Goal: Task Accomplishment & Management: Manage account settings

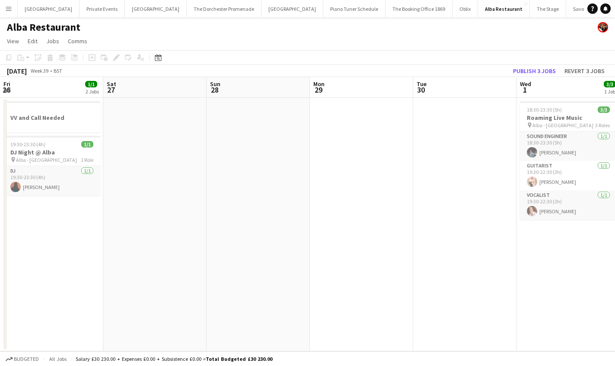
scroll to position [0, 229]
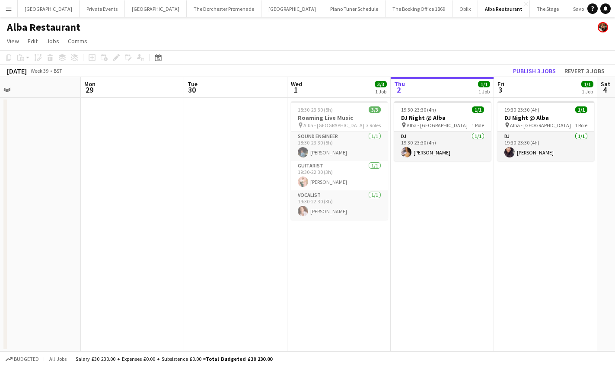
click at [10, 13] on button "Menu" at bounding box center [8, 8] width 17 height 17
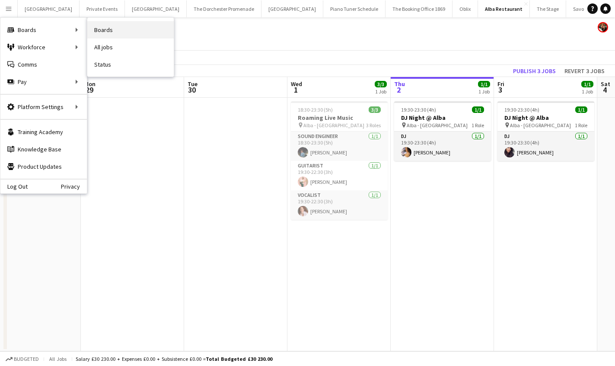
click at [123, 25] on link "Boards" at bounding box center [130, 29] width 86 height 17
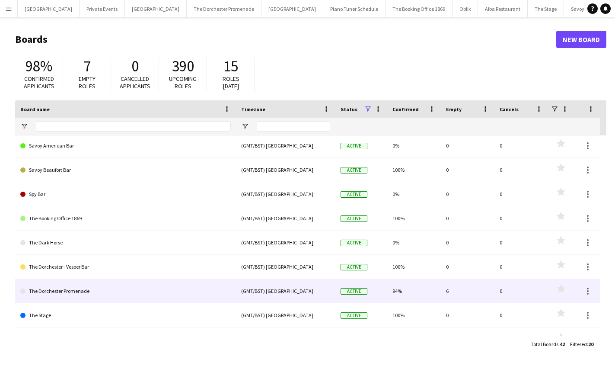
scroll to position [269, 0]
click at [55, 291] on link "The Dorchester Promenade" at bounding box center [125, 290] width 211 height 24
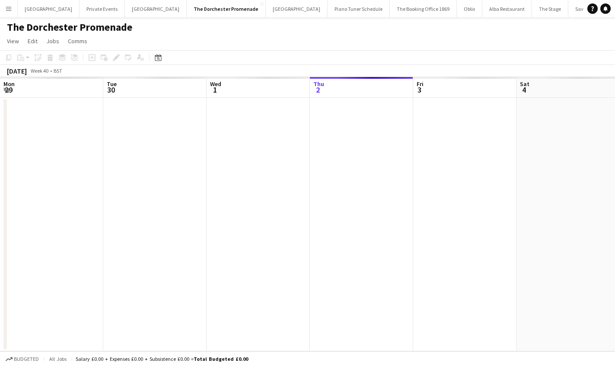
scroll to position [0, 207]
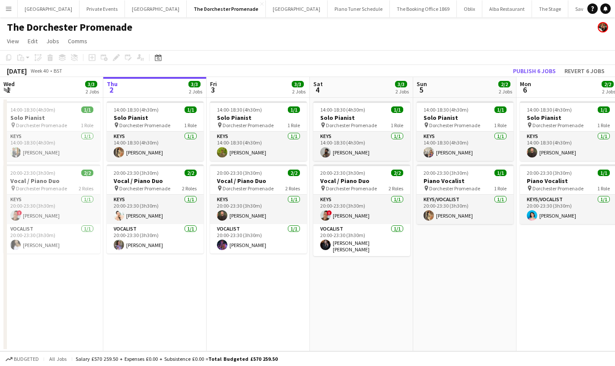
click at [11, 7] on app-icon "Menu" at bounding box center [8, 8] width 7 height 7
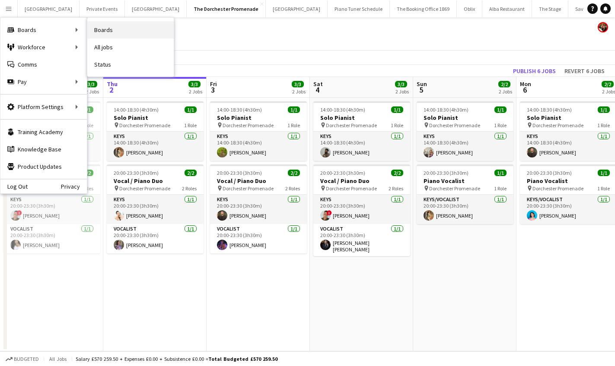
click at [112, 26] on link "Boards" at bounding box center [130, 29] width 86 height 17
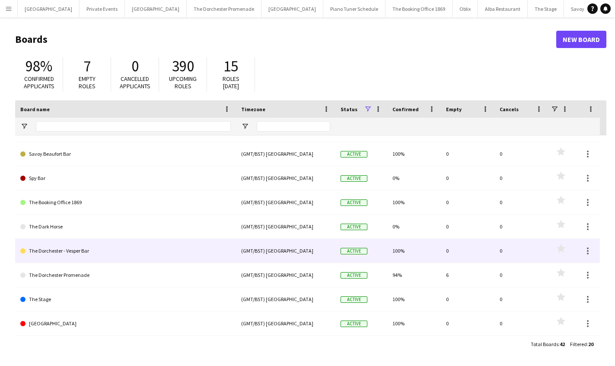
click at [70, 257] on link "The Dorchester - Vesper Bar" at bounding box center [125, 251] width 211 height 24
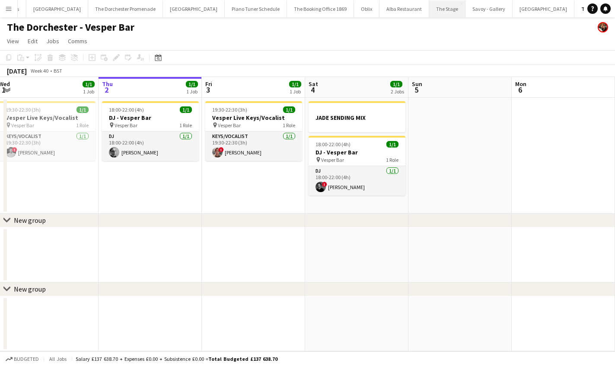
click at [429, 6] on button "The Stage Close" at bounding box center [447, 8] width 36 height 17
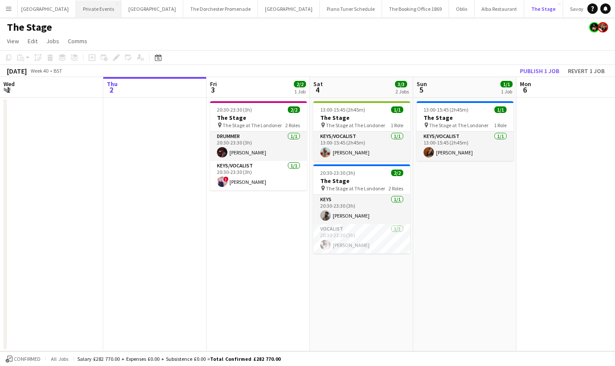
scroll to position [0, 3]
click at [83, 4] on button "Private Events Close" at bounding box center [99, 8] width 45 height 17
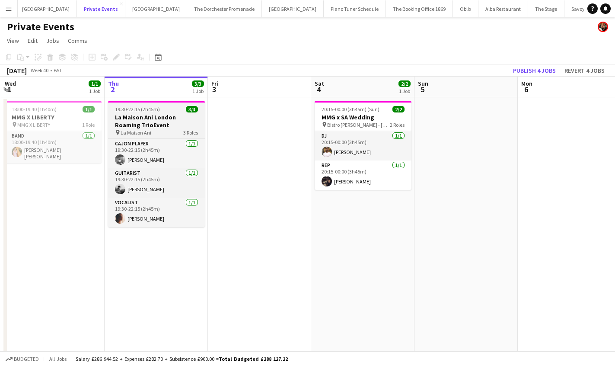
scroll to position [0, 204]
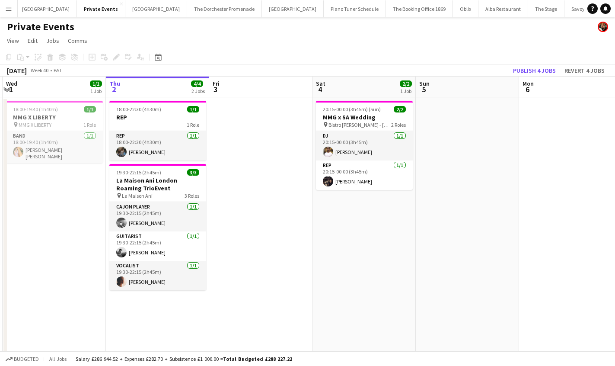
click at [13, 13] on button "Menu" at bounding box center [8, 8] width 17 height 17
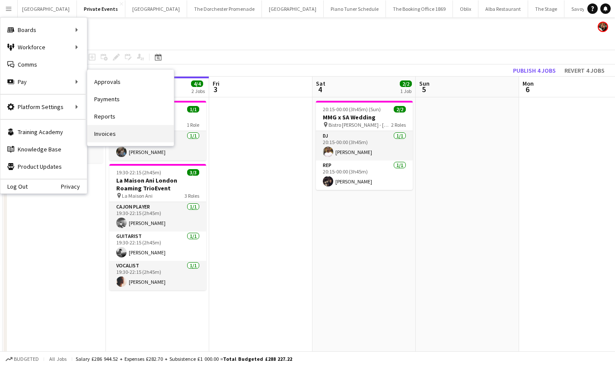
click at [120, 131] on link "Invoices" at bounding box center [130, 133] width 86 height 17
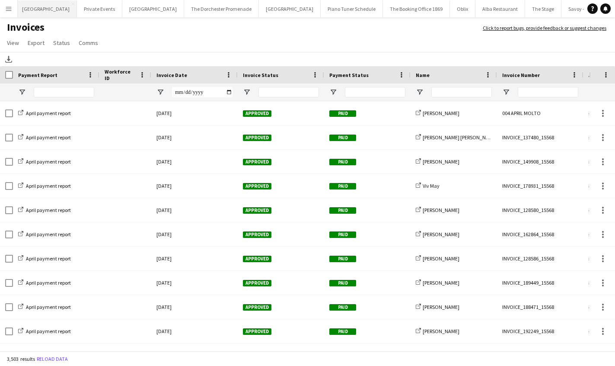
click at [38, 6] on button "[GEOGRAPHIC_DATA] Close" at bounding box center [46, 8] width 62 height 17
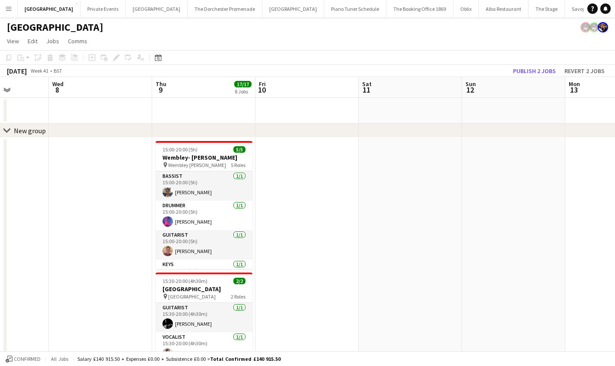
click at [3, 5] on button "Menu" at bounding box center [8, 8] width 17 height 17
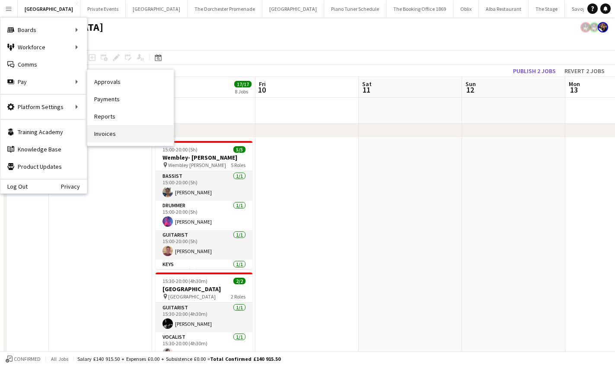
click at [119, 132] on link "Invoices" at bounding box center [130, 133] width 86 height 17
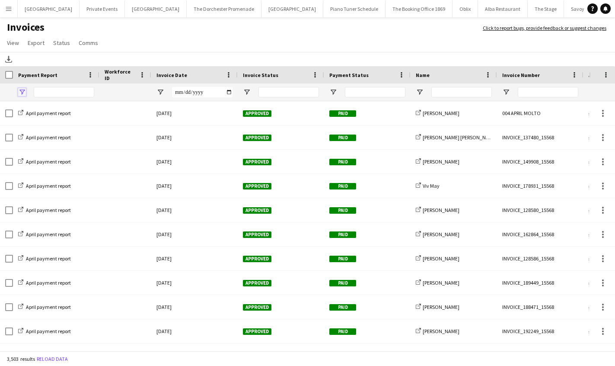
click at [21, 90] on span "Open Filter Menu" at bounding box center [22, 92] width 8 height 8
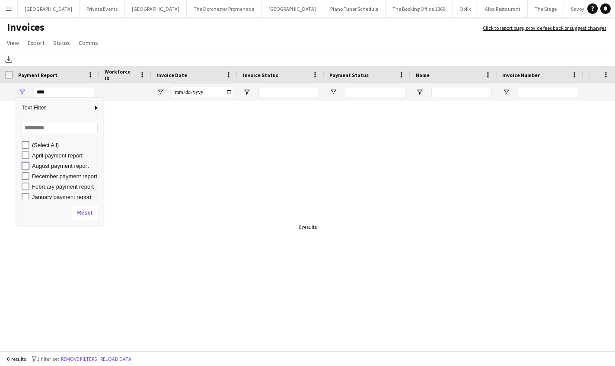
type input "**********"
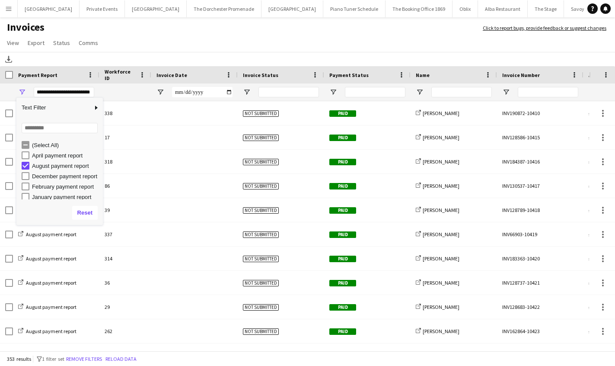
click at [121, 59] on div "Download" at bounding box center [307, 59] width 615 height 14
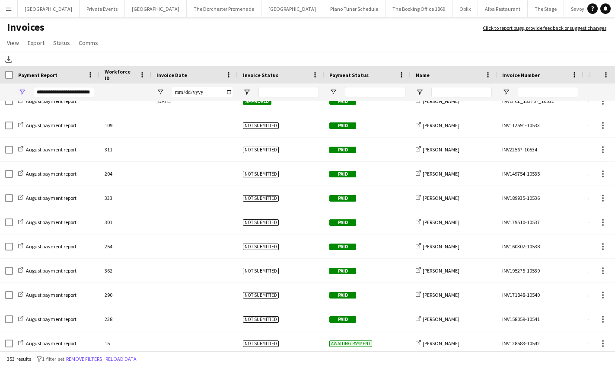
scroll to position [972, 0]
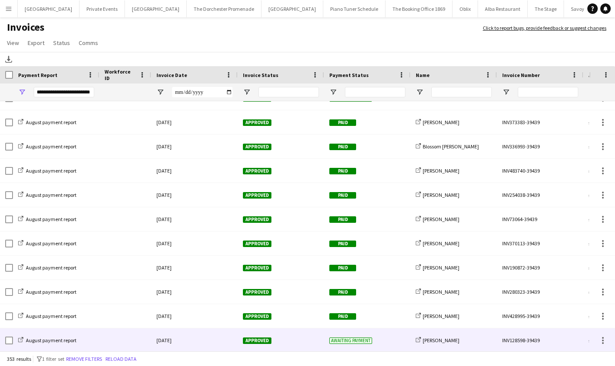
click at [125, 346] on div at bounding box center [125, 340] width 52 height 24
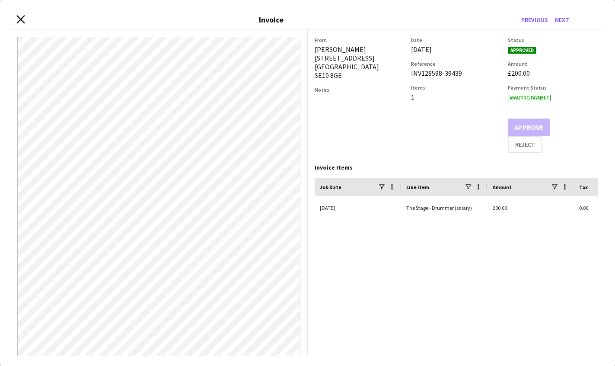
click at [22, 20] on icon at bounding box center [20, 19] width 8 height 8
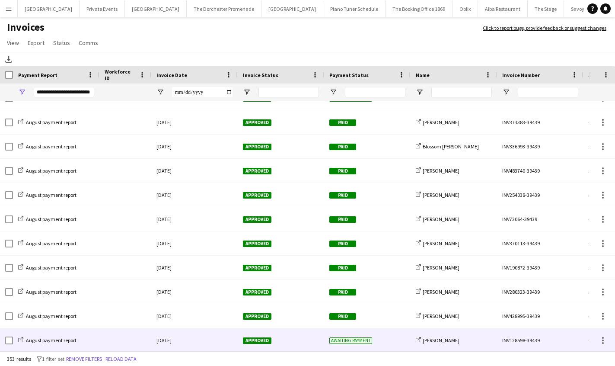
click at [4, 342] on div at bounding box center [6, 340] width 13 height 24
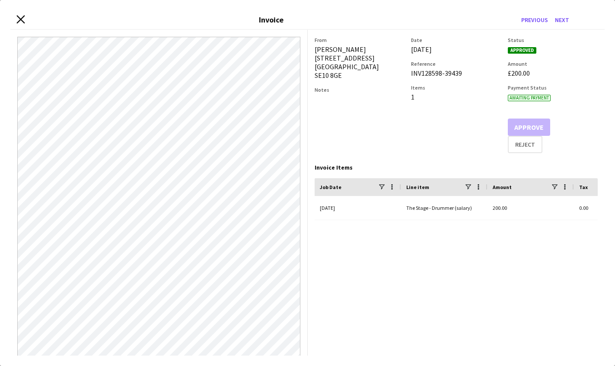
click at [22, 20] on icon at bounding box center [20, 19] width 8 height 8
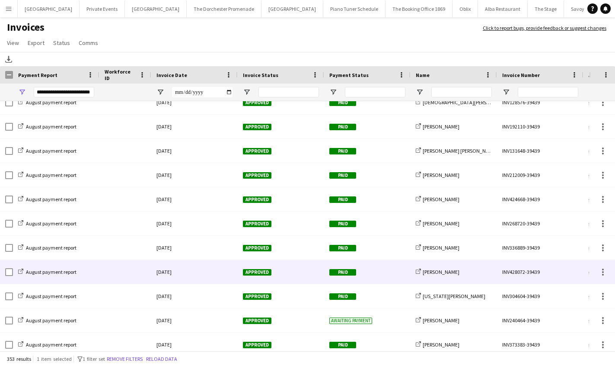
scroll to position [8103, 0]
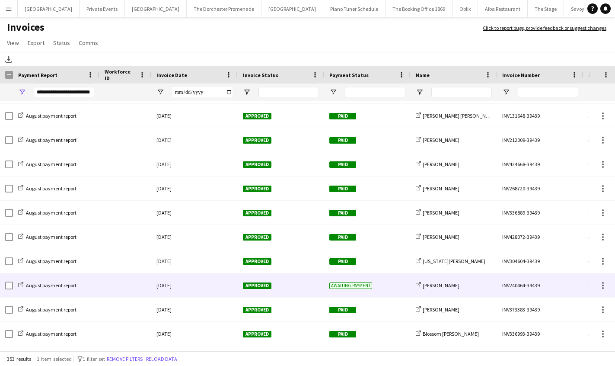
click at [104, 291] on div at bounding box center [125, 285] width 52 height 24
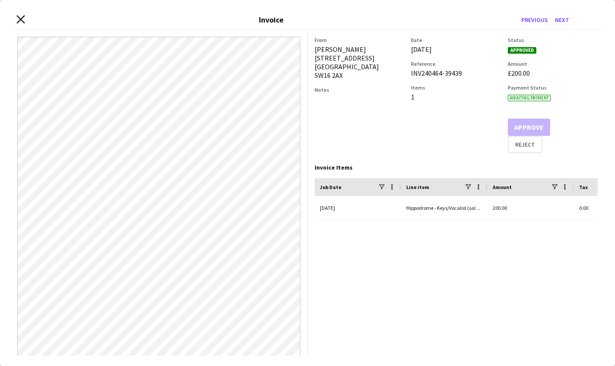
click at [21, 19] on icon at bounding box center [20, 19] width 8 height 8
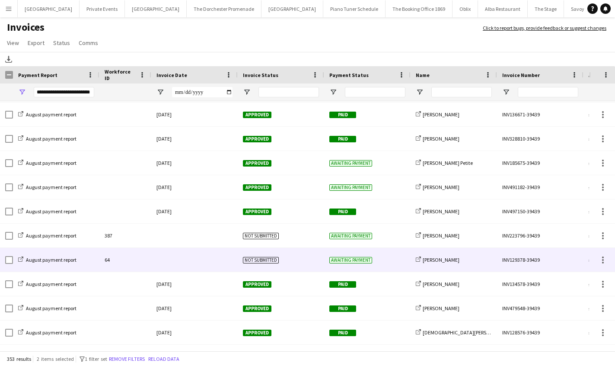
scroll to position [7843, 0]
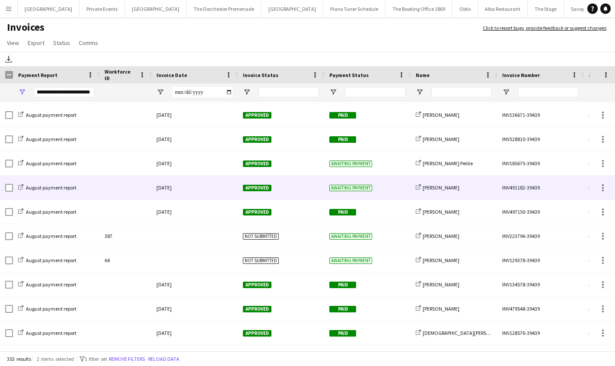
click at [128, 190] on div at bounding box center [125, 188] width 52 height 24
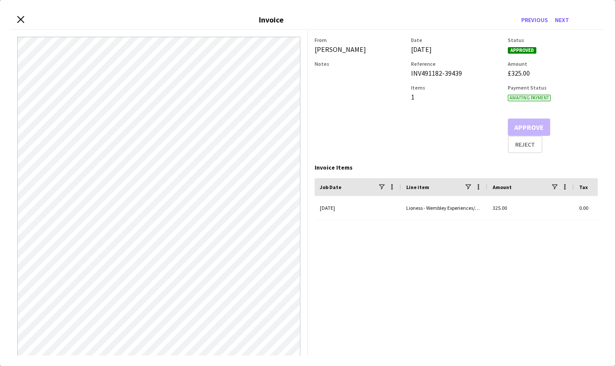
click at [18, 17] on icon at bounding box center [20, 19] width 7 height 7
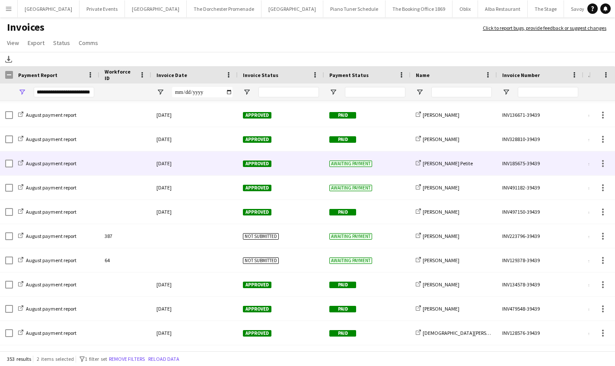
click at [208, 165] on div "[DATE]" at bounding box center [194, 163] width 86 height 24
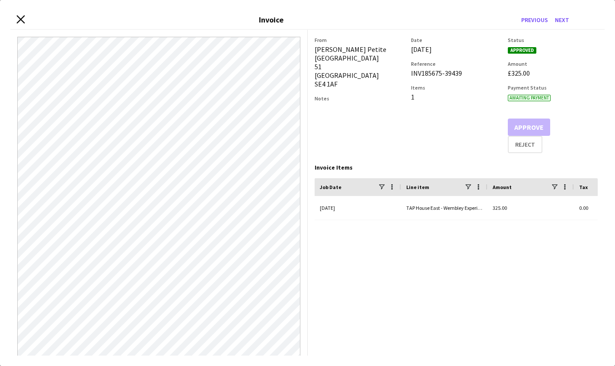
click at [21, 19] on icon at bounding box center [20, 19] width 8 height 8
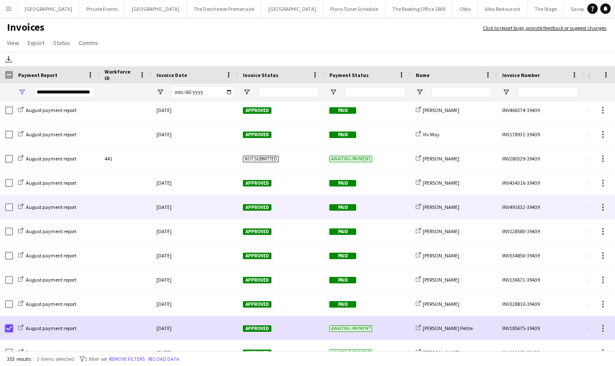
scroll to position [7649, 0]
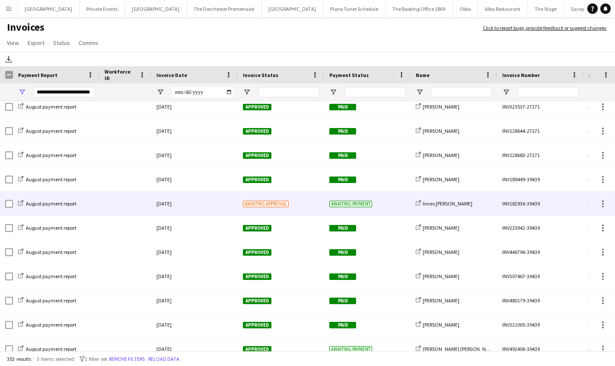
click at [126, 203] on div at bounding box center [125, 204] width 52 height 24
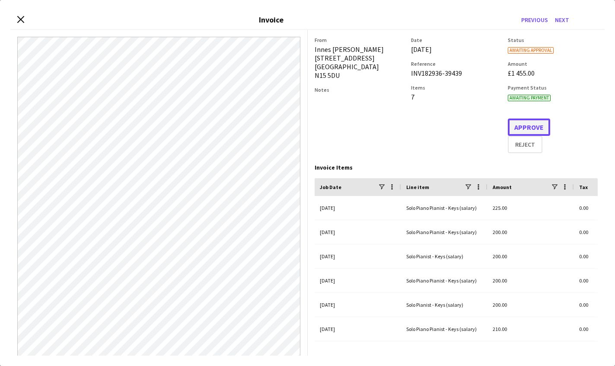
click at [532, 122] on button "Approve" at bounding box center [529, 126] width 42 height 17
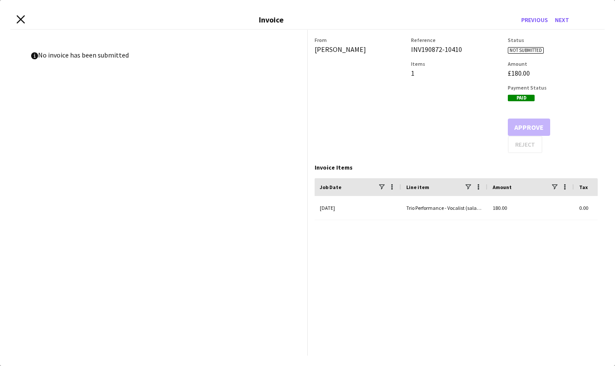
click at [22, 17] on icon at bounding box center [20, 19] width 8 height 8
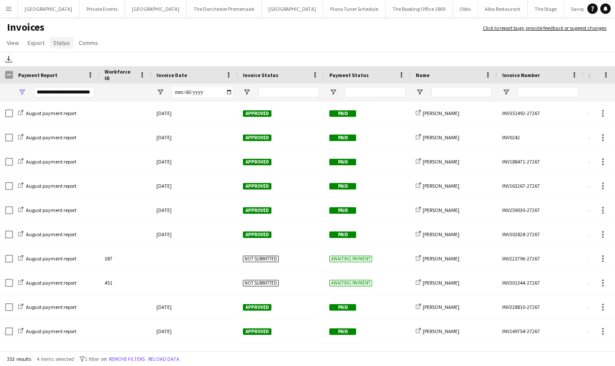
click at [61, 45] on span "Status" at bounding box center [61, 43] width 17 height 8
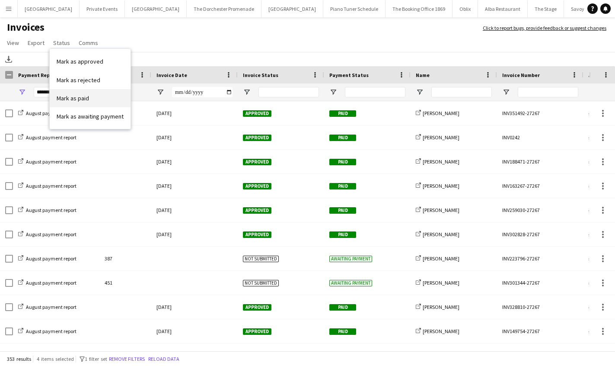
click at [74, 99] on span "Mark as paid" at bounding box center [73, 98] width 32 height 8
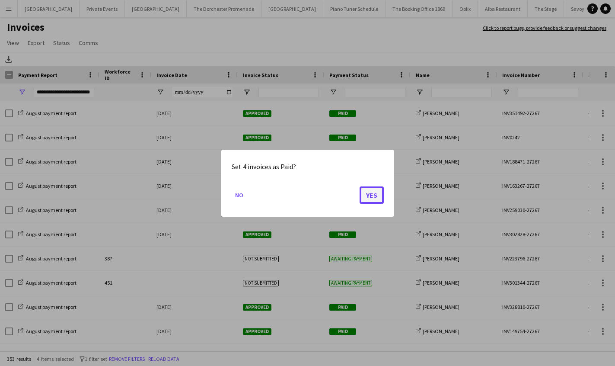
click at [374, 194] on button "Yes" at bounding box center [372, 194] width 24 height 17
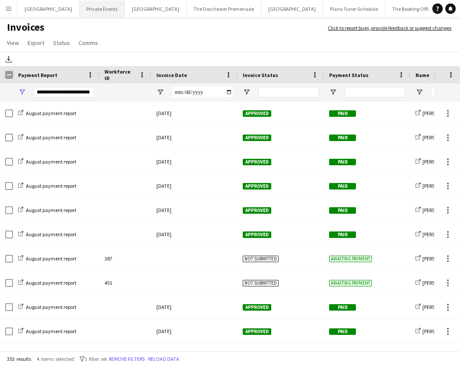
click at [99, 11] on button "Private Events Close" at bounding box center [102, 8] width 45 height 17
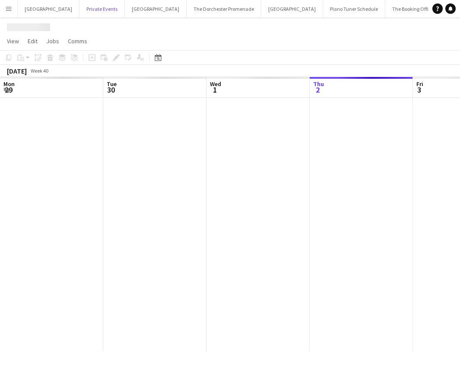
scroll to position [0, 207]
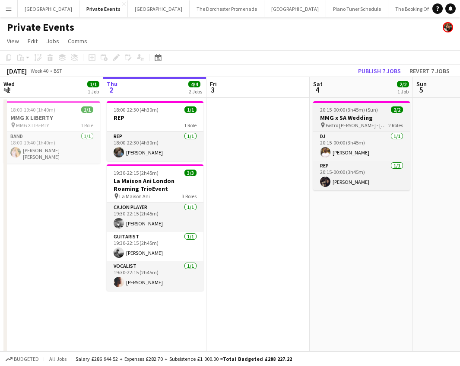
click at [336, 111] on span "20:15-00:00 (3h45m) (Sun)" at bounding box center [349, 109] width 58 height 6
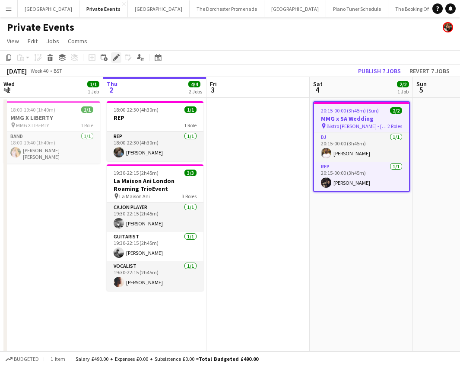
click at [115, 60] on icon at bounding box center [116, 57] width 5 height 5
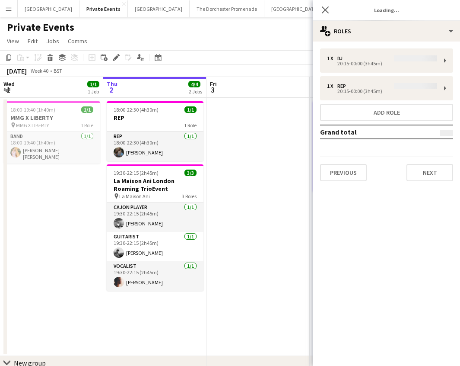
type input "**********"
click at [428, 179] on button "Next" at bounding box center [430, 172] width 47 height 17
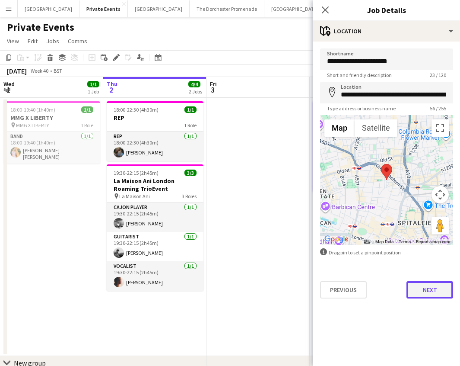
click at [427, 287] on button "Next" at bounding box center [430, 289] width 47 height 17
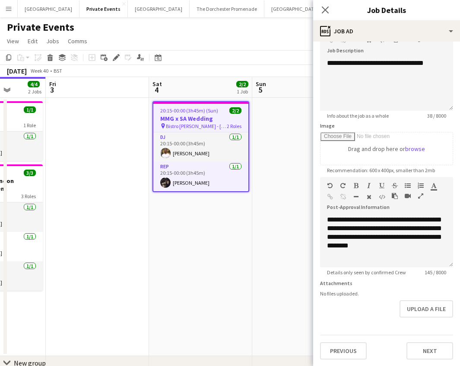
scroll to position [0, 371]
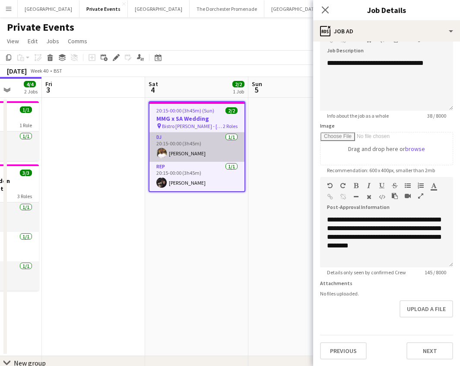
click at [210, 151] on app-card-role "DJ [DATE] 20:15-00:00 (3h45m) [PERSON_NAME]" at bounding box center [197, 146] width 95 height 29
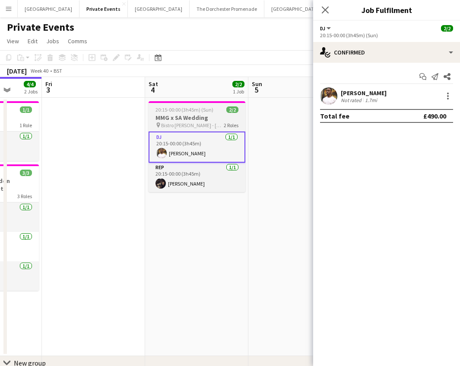
click at [205, 118] on h3 "MMG x SA Wedding" at bounding box center [197, 118] width 97 height 8
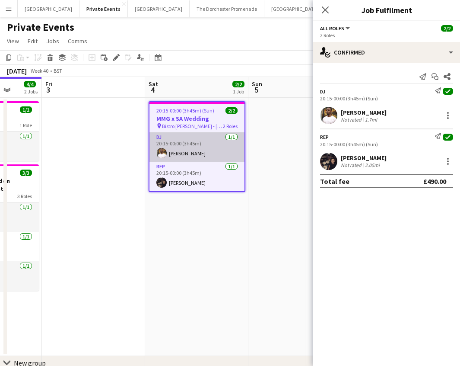
click at [202, 139] on app-card-role "DJ [DATE] 20:15-00:00 (3h45m) [PERSON_NAME]" at bounding box center [197, 146] width 95 height 29
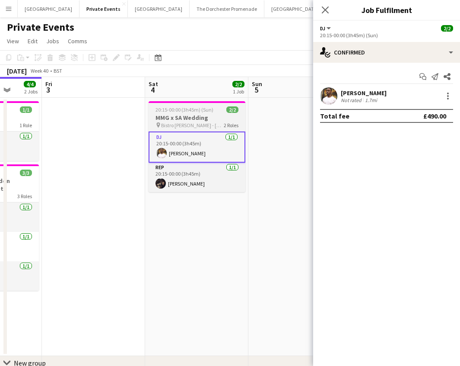
click at [213, 103] on app-job-card "20:15-00:00 (3h45m) (Sun) 2/2 MMG x SA Wedding pin Bistro [PERSON_NAME] - Londo…" at bounding box center [197, 146] width 97 height 91
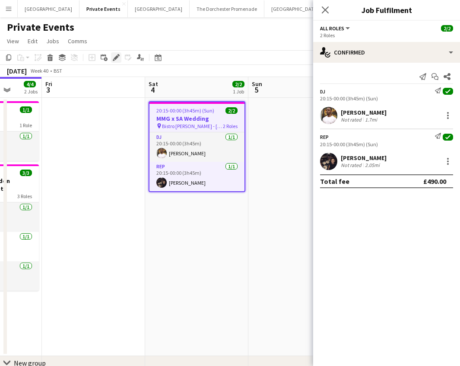
click at [117, 60] on icon "Edit" at bounding box center [116, 57] width 7 height 7
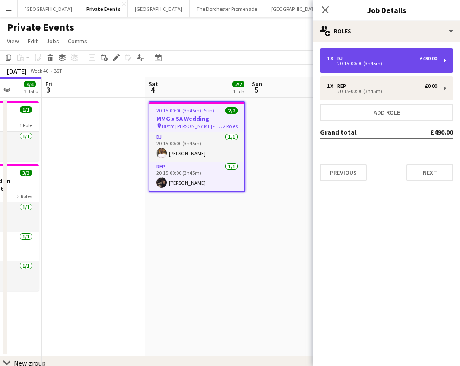
click at [353, 61] on div "20:15-00:00 (3h45m)" at bounding box center [382, 63] width 110 height 4
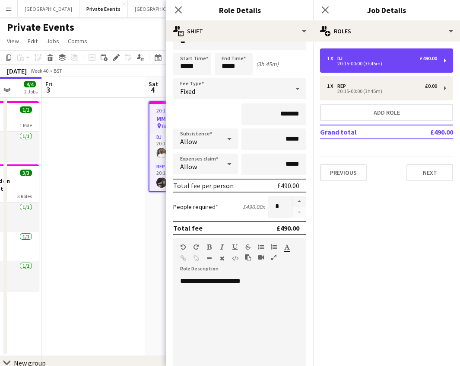
scroll to position [0, 0]
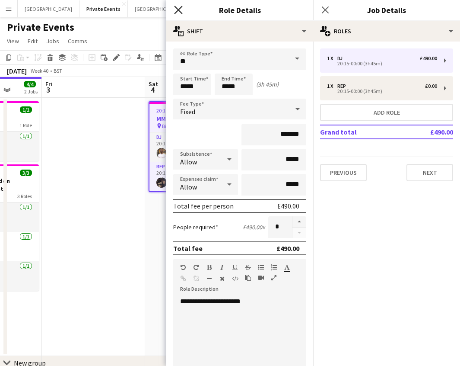
click at [181, 11] on icon "Close pop-in" at bounding box center [178, 10] width 8 height 8
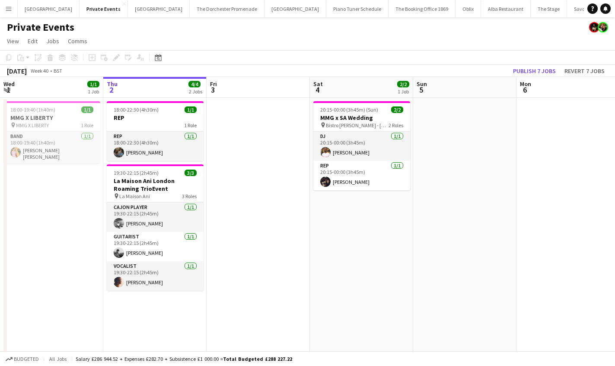
click at [6, 9] on app-icon "Menu" at bounding box center [8, 8] width 7 height 7
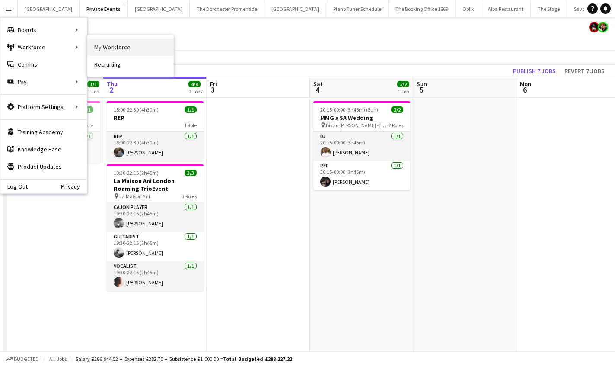
click at [106, 44] on link "My Workforce" at bounding box center [130, 46] width 86 height 17
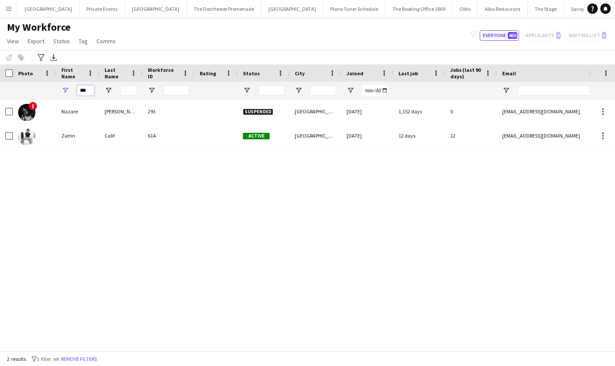
drag, startPoint x: 90, startPoint y: 90, endPoint x: 67, endPoint y: 91, distance: 22.9
click at [67, 91] on div "***" at bounding box center [77, 90] width 43 height 17
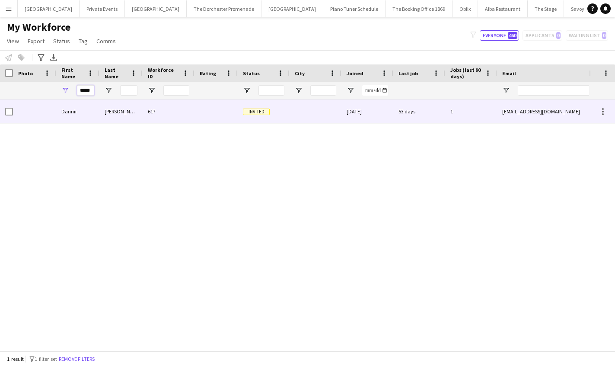
type input "*****"
click at [86, 118] on div "Dannii" at bounding box center [77, 111] width 43 height 24
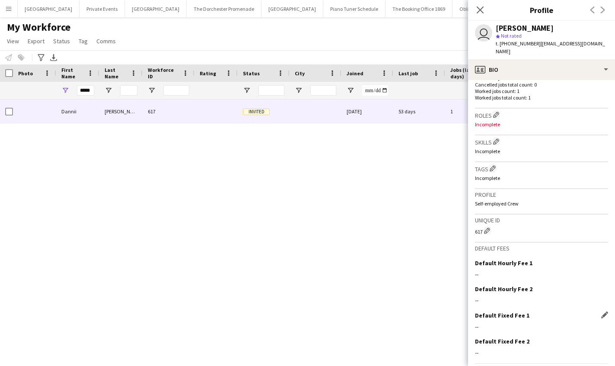
scroll to position [272, 0]
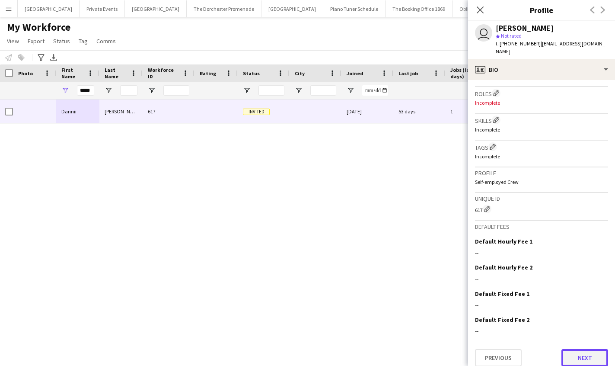
click at [565, 351] on button "Next" at bounding box center [585, 357] width 47 height 17
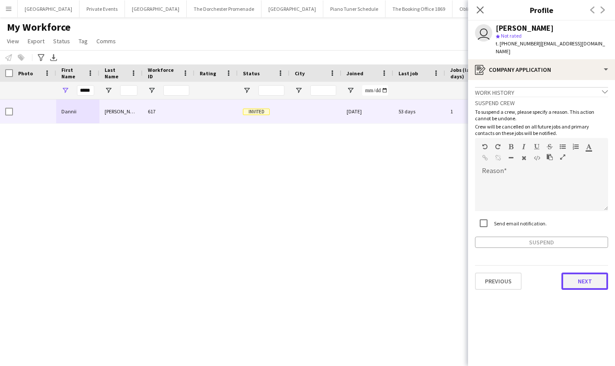
click at [579, 278] on button "Next" at bounding box center [585, 280] width 47 height 17
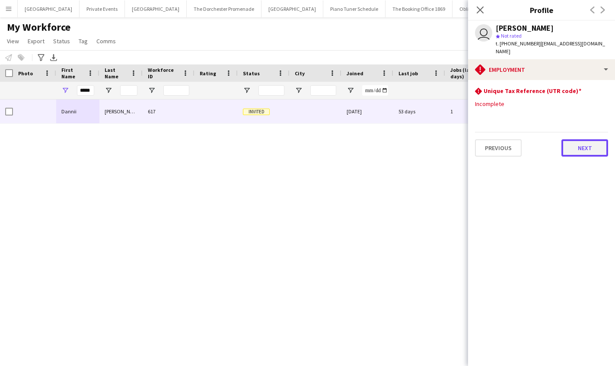
click at [584, 146] on button "Next" at bounding box center [585, 147] width 47 height 17
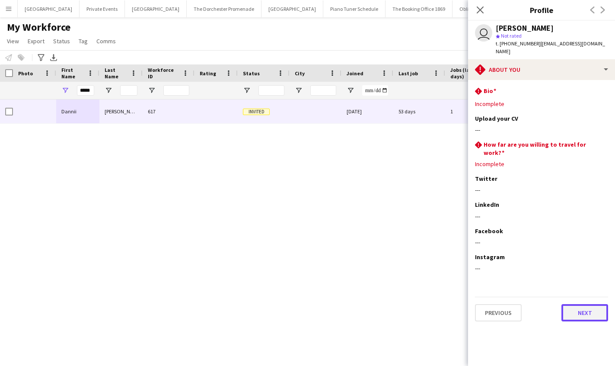
click at [575, 304] on button "Next" at bounding box center [585, 312] width 47 height 17
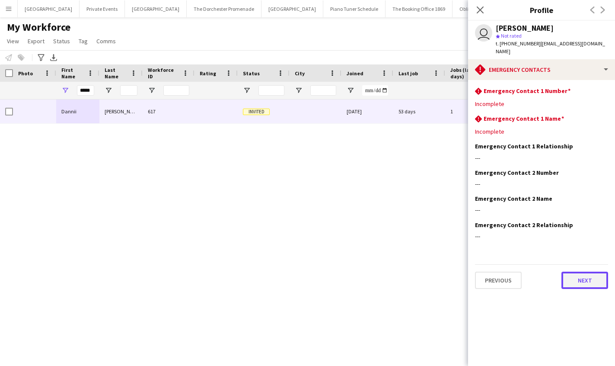
click at [572, 272] on button "Next" at bounding box center [585, 280] width 47 height 17
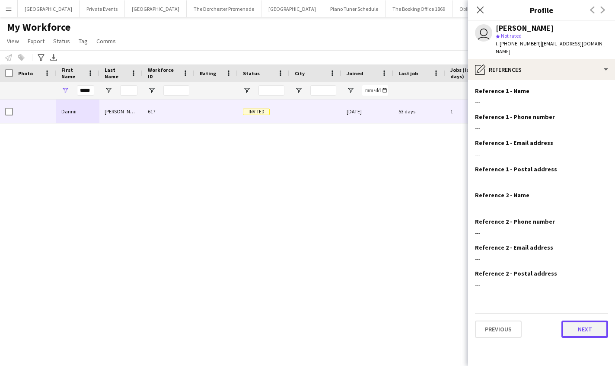
click at [578, 323] on button "Next" at bounding box center [585, 328] width 47 height 17
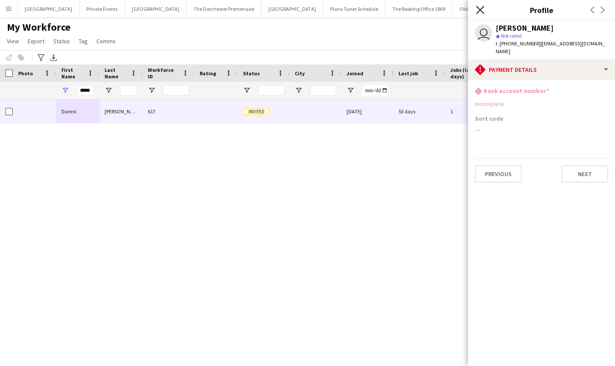
click at [482, 10] on icon "Close pop-in" at bounding box center [480, 10] width 8 height 8
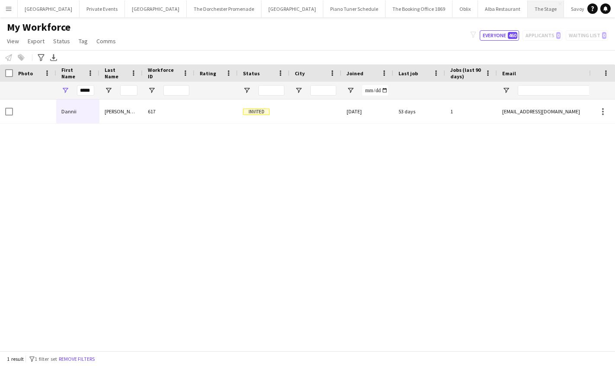
click at [528, 10] on button "The Stage Close" at bounding box center [546, 8] width 36 height 17
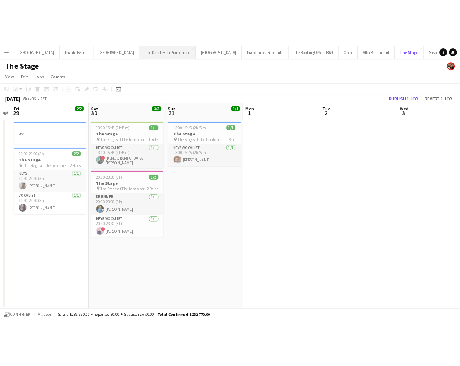
scroll to position [0, 184]
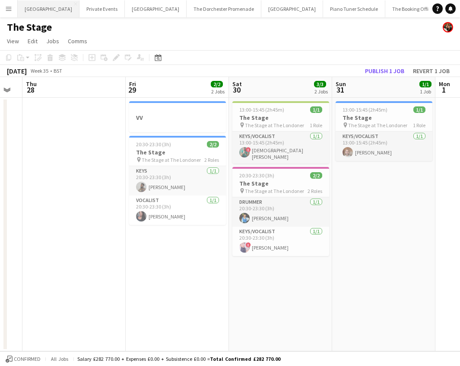
click at [48, 7] on button "[GEOGRAPHIC_DATA] Close" at bounding box center [49, 8] width 62 height 17
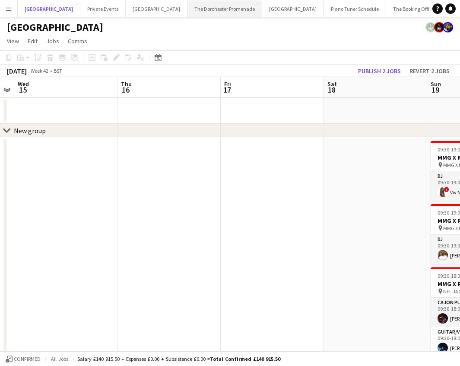
scroll to position [0, 297]
